Goal: Transaction & Acquisition: Obtain resource

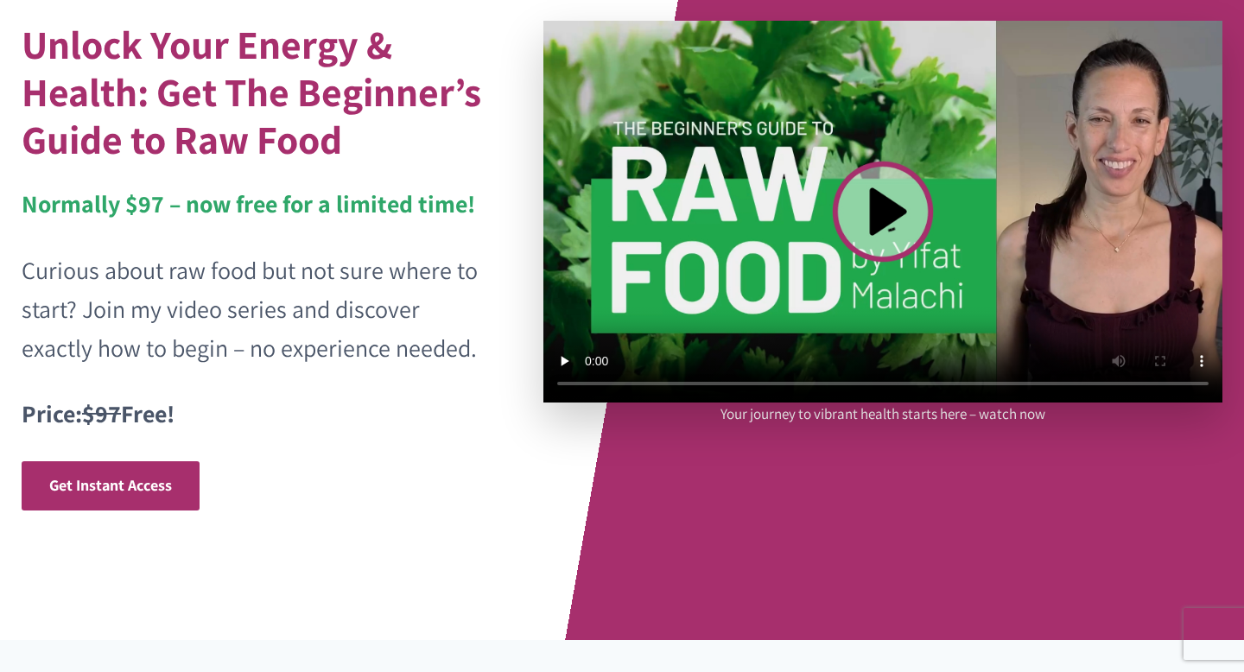
scroll to position [165, 0]
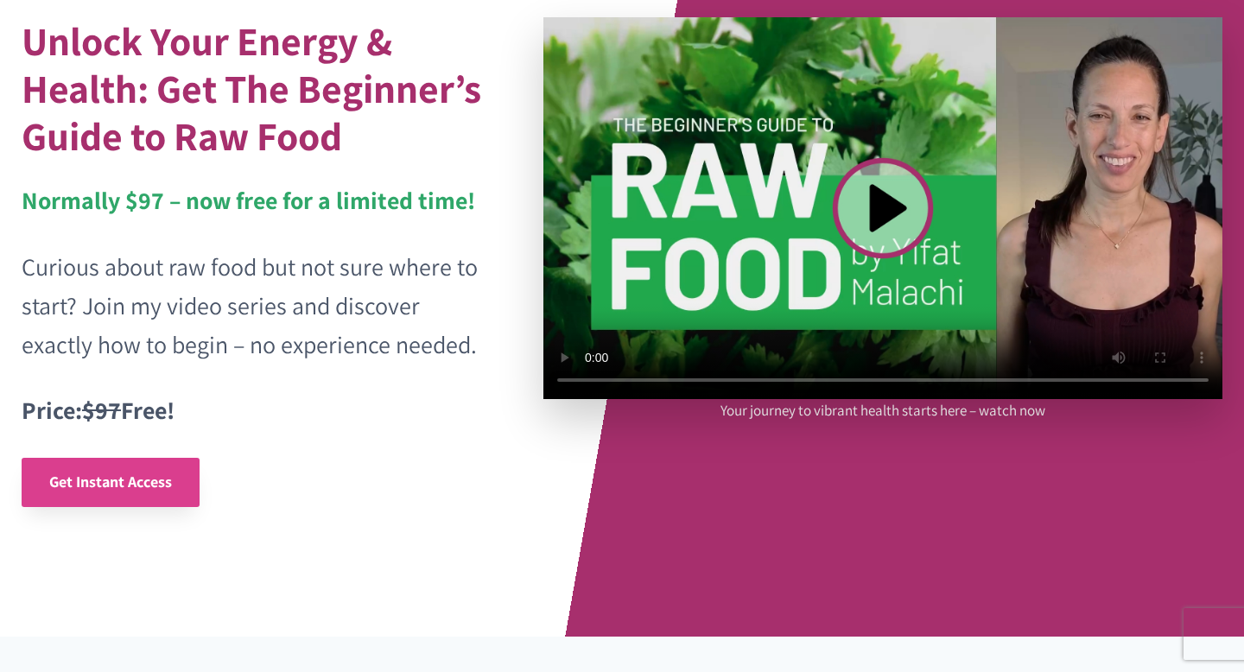
click at [142, 480] on span "Get Instant Access" at bounding box center [110, 482] width 123 height 20
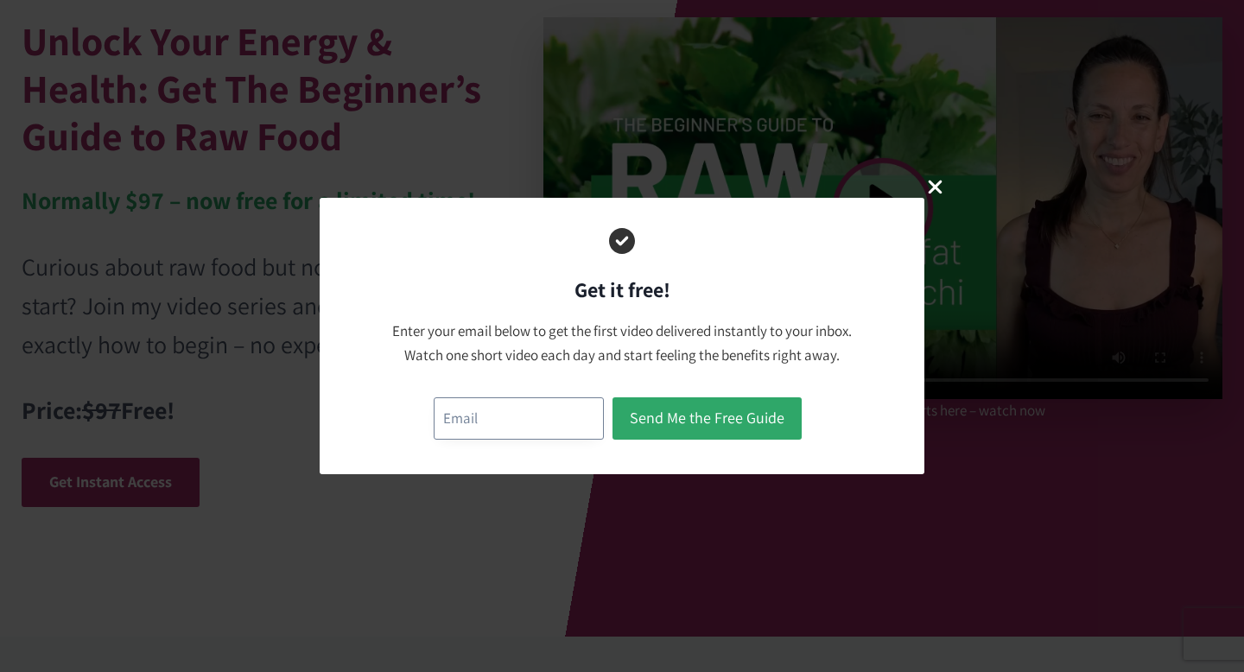
click at [461, 415] on input "email" at bounding box center [519, 419] width 170 height 42
type input "nheidmiller@gmail.com"
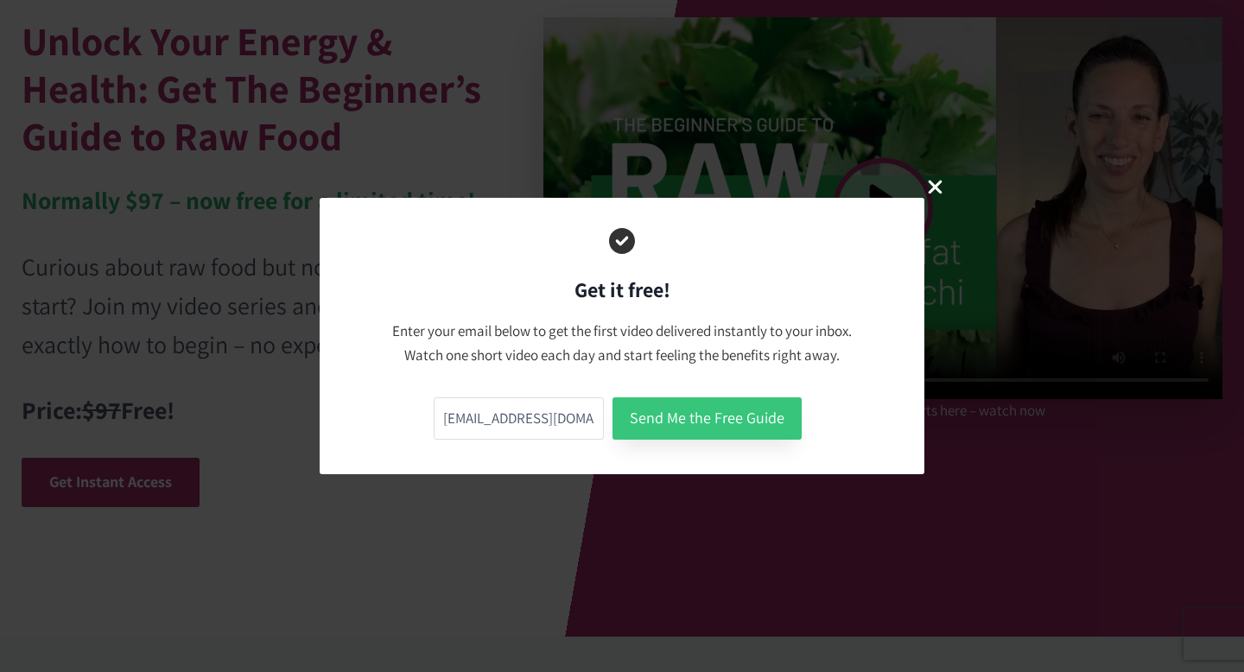
click at [681, 413] on button "Send Me the Free Guide" at bounding box center [707, 419] width 189 height 42
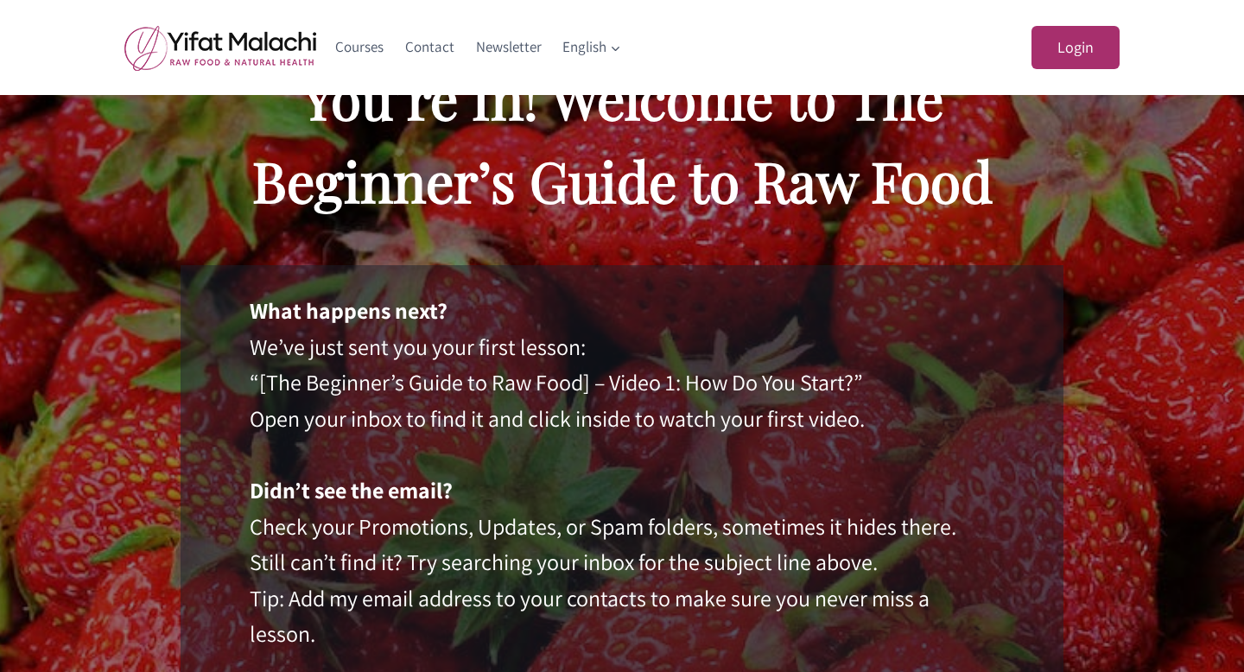
scroll to position [113, 0]
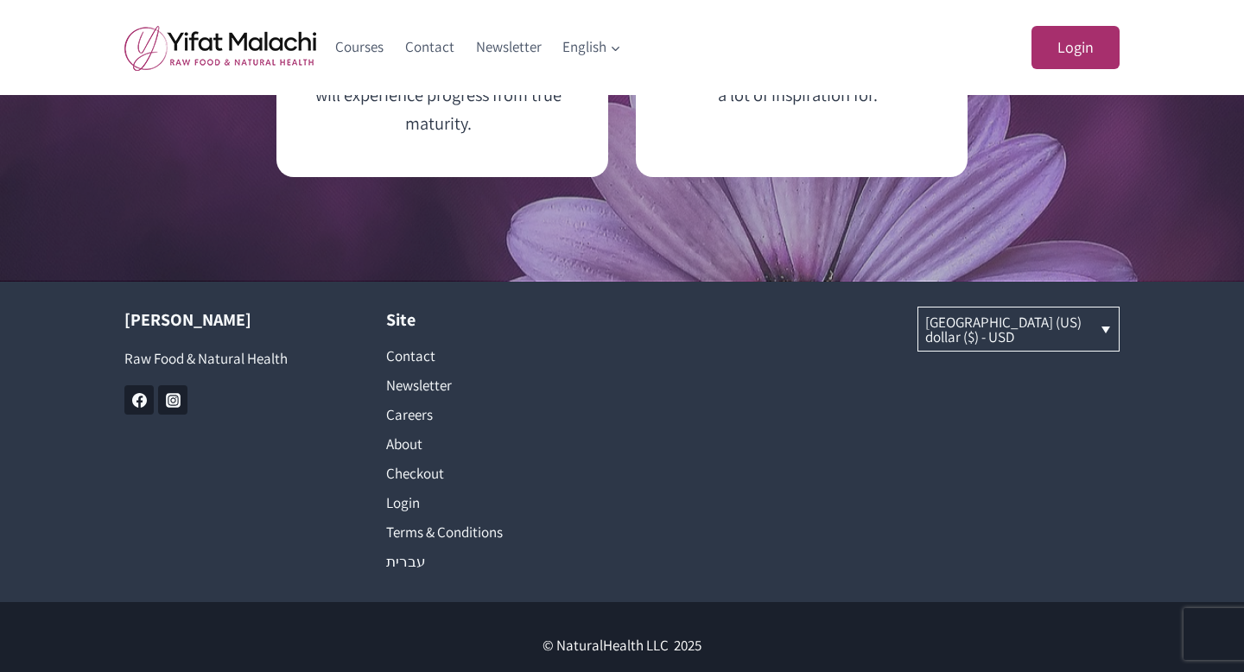
scroll to position [5311, 0]
